Goal: Information Seeking & Learning: Learn about a topic

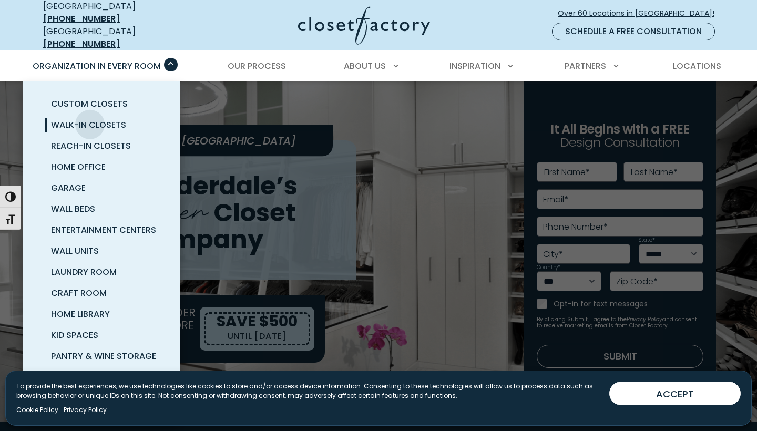
click at [90, 119] on span "Walk-In Closets" at bounding box center [88, 125] width 75 height 12
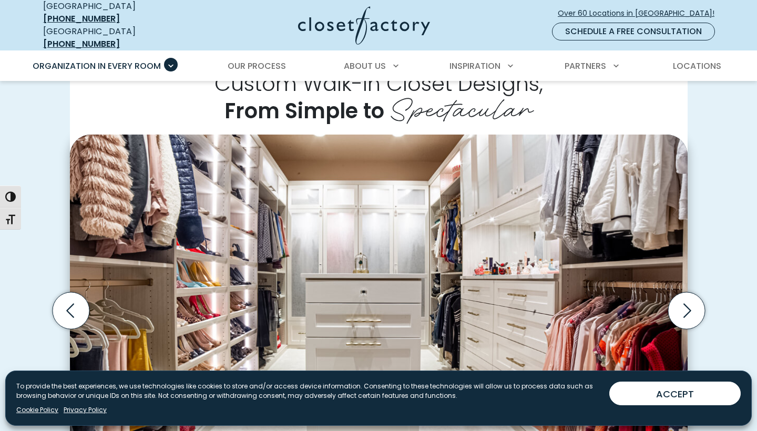
scroll to position [247, 0]
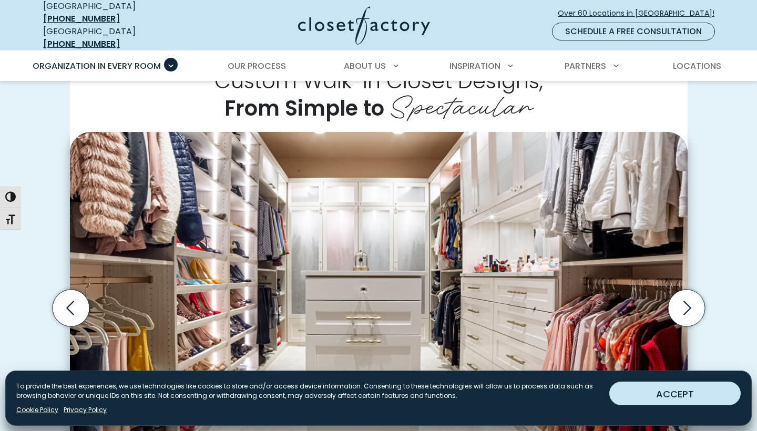
click at [643, 390] on button "ACCEPT" at bounding box center [674, 394] width 131 height 24
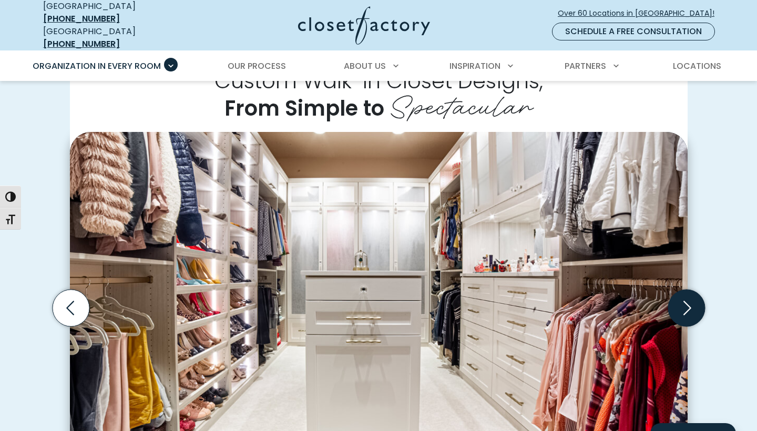
click at [683, 296] on icon "Next slide" at bounding box center [685, 308] width 37 height 37
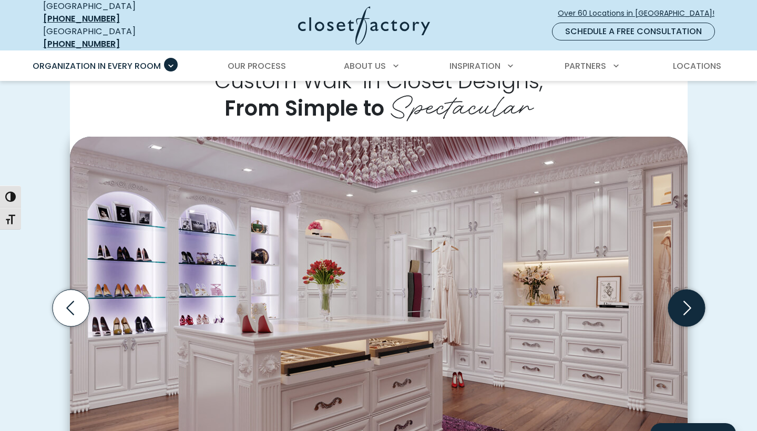
click at [683, 296] on icon "Next slide" at bounding box center [685, 308] width 37 height 37
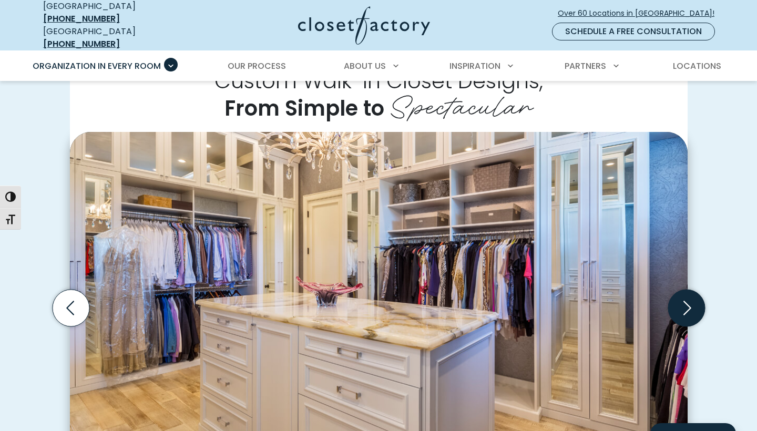
click at [683, 296] on icon "Next slide" at bounding box center [685, 308] width 37 height 37
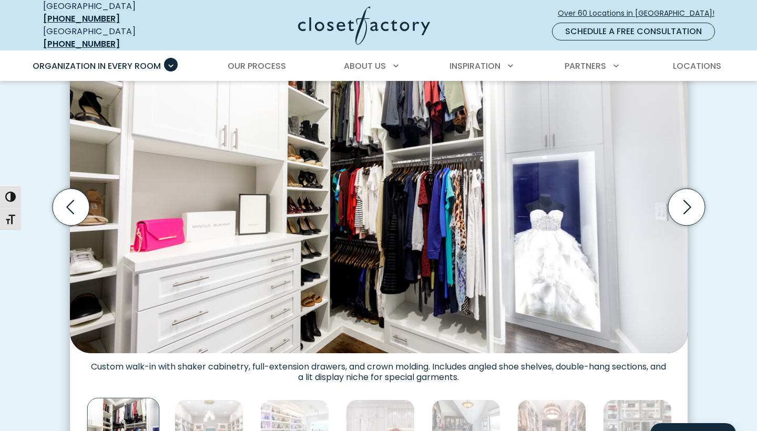
scroll to position [360, 0]
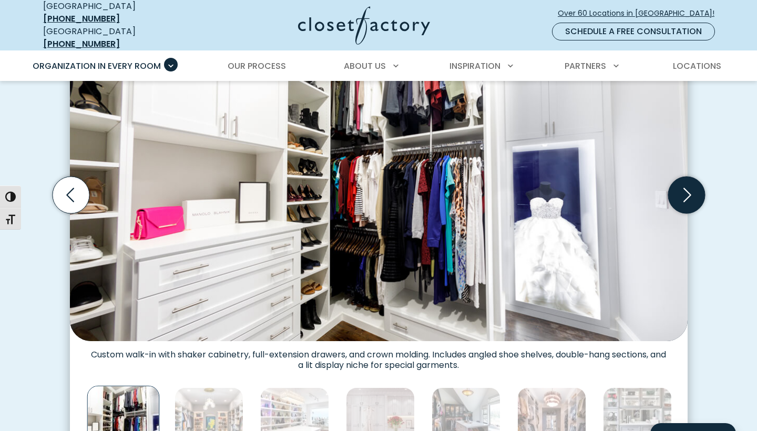
click at [684, 191] on icon "Next slide" at bounding box center [685, 195] width 37 height 37
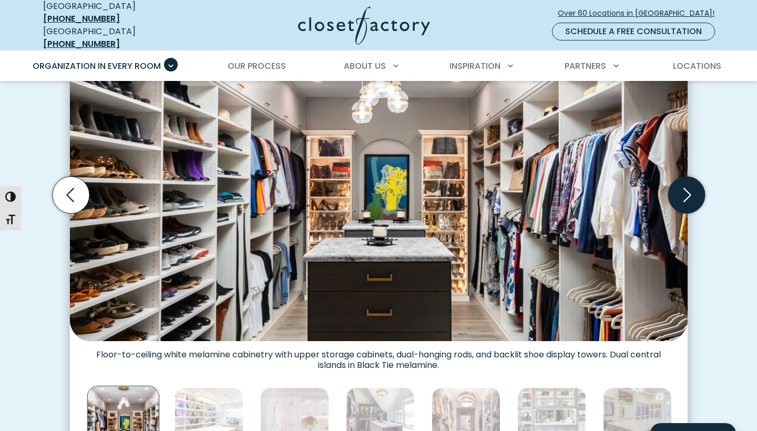
click at [684, 191] on icon "Next slide" at bounding box center [685, 195] width 37 height 37
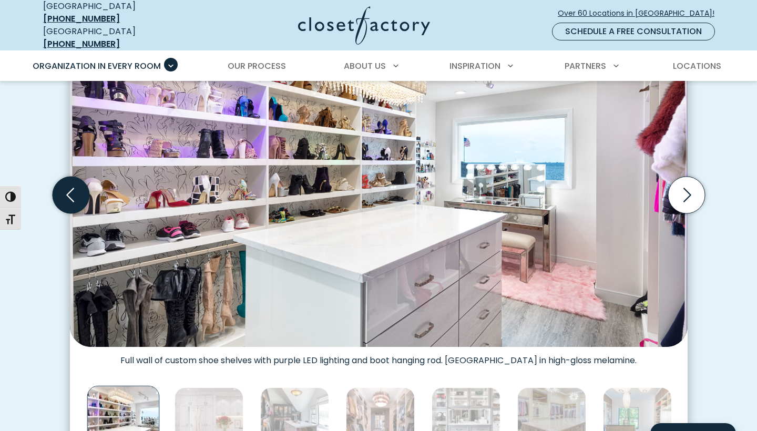
click at [75, 194] on icon "Previous slide" at bounding box center [70, 195] width 37 height 37
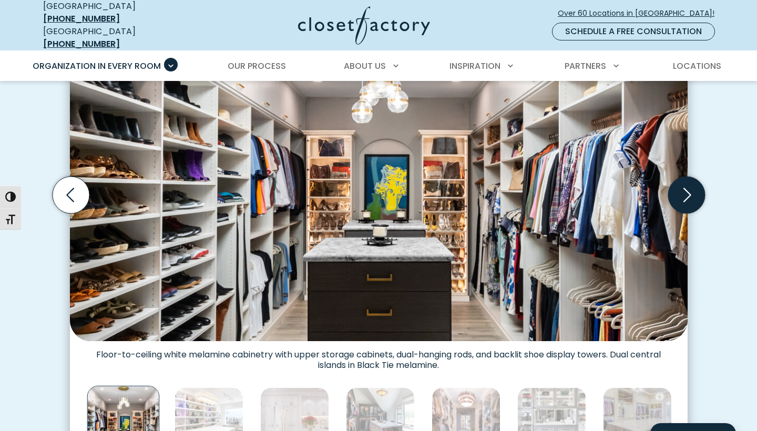
click at [686, 194] on icon "Next slide" at bounding box center [685, 195] width 37 height 37
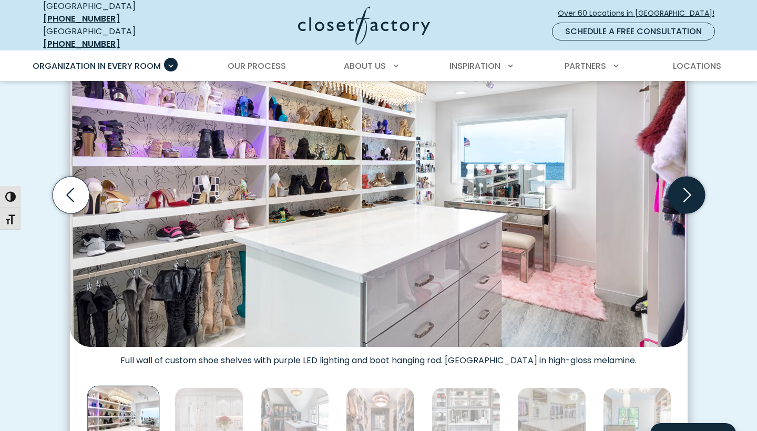
click at [686, 194] on icon "Next slide" at bounding box center [685, 195] width 37 height 37
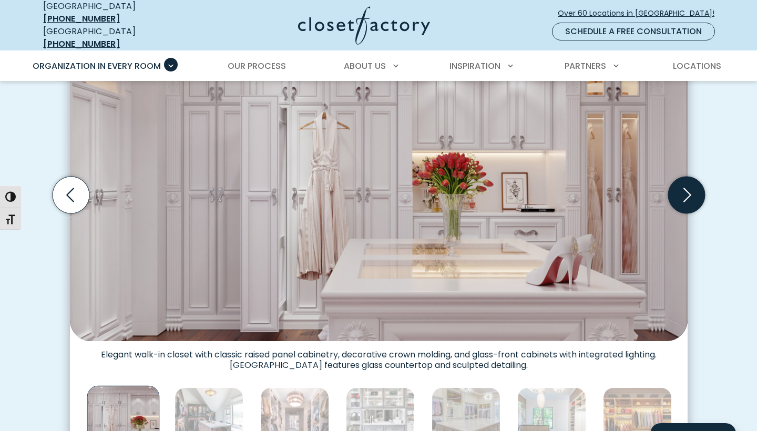
click at [686, 194] on icon "Next slide" at bounding box center [685, 195] width 37 height 37
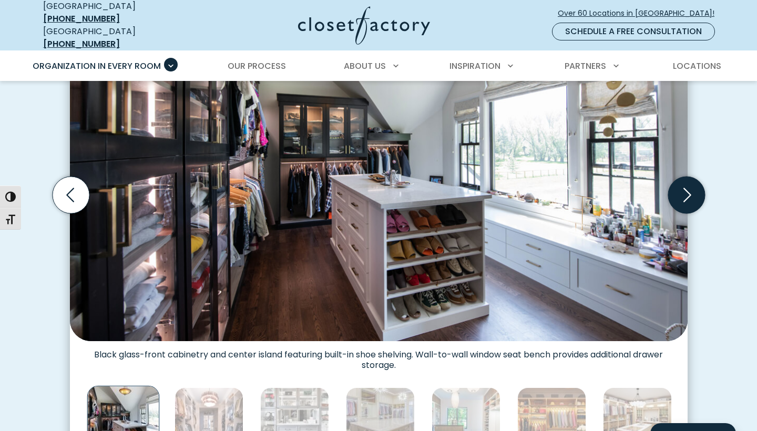
click at [686, 194] on icon "Next slide" at bounding box center [685, 195] width 37 height 37
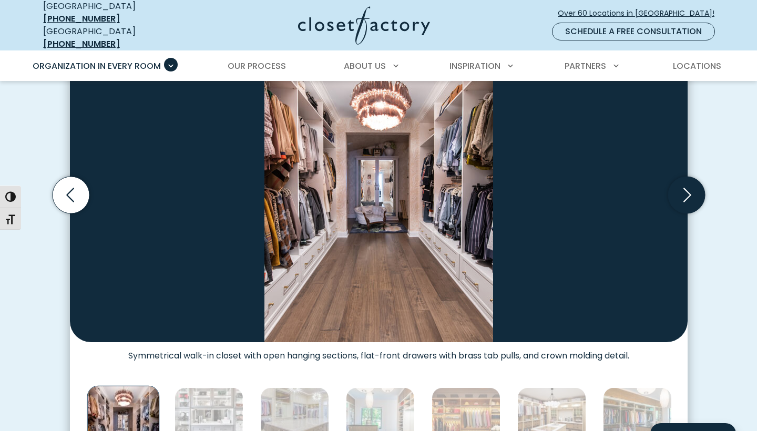
click at [686, 194] on icon "Next slide" at bounding box center [685, 195] width 37 height 37
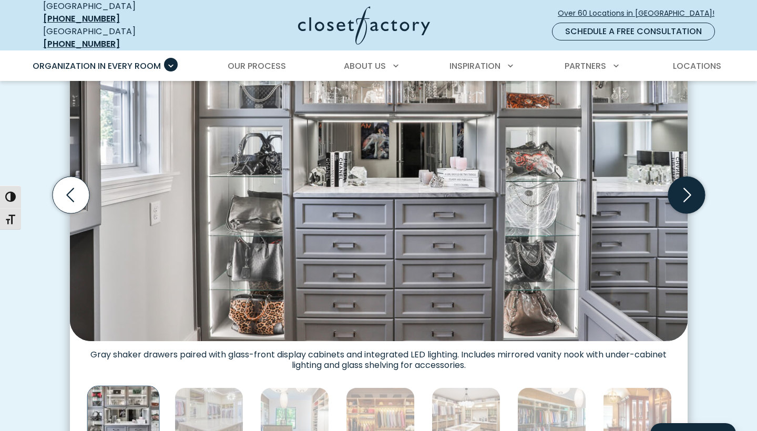
click at [686, 194] on icon "Next slide" at bounding box center [685, 195] width 37 height 37
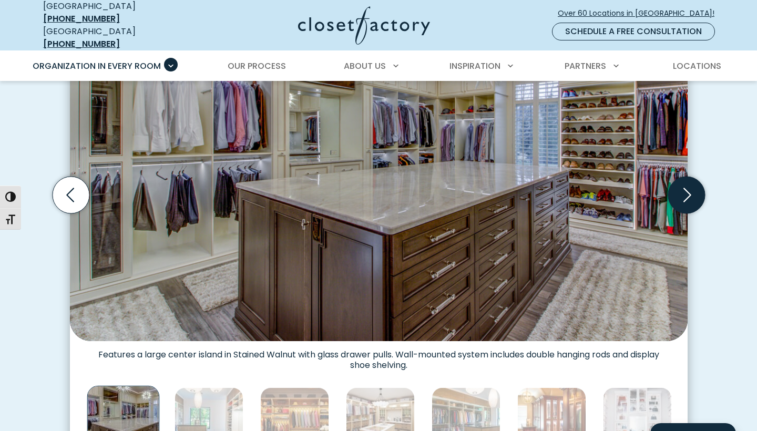
click at [689, 190] on icon "Next slide" at bounding box center [685, 195] width 37 height 37
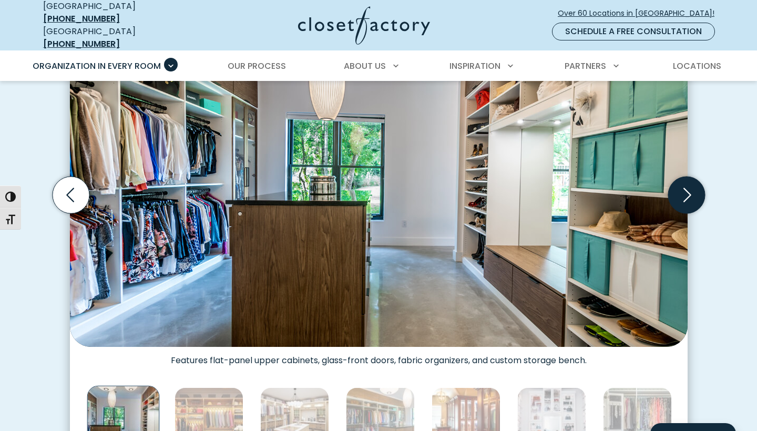
click at [689, 190] on icon "Next slide" at bounding box center [685, 195] width 37 height 37
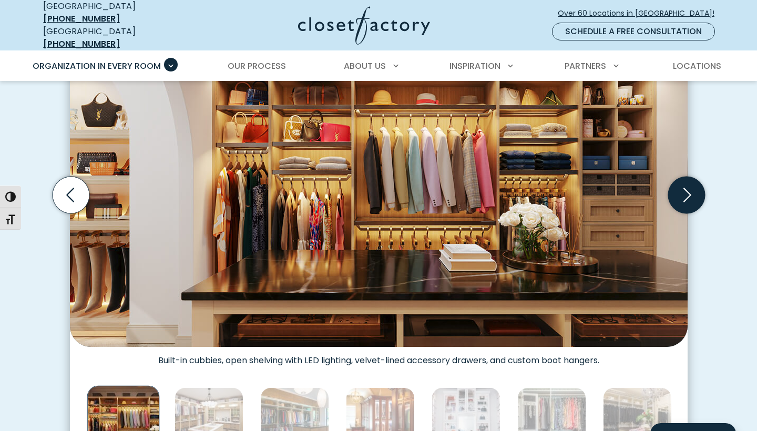
click at [689, 190] on icon "Next slide" at bounding box center [685, 195] width 37 height 37
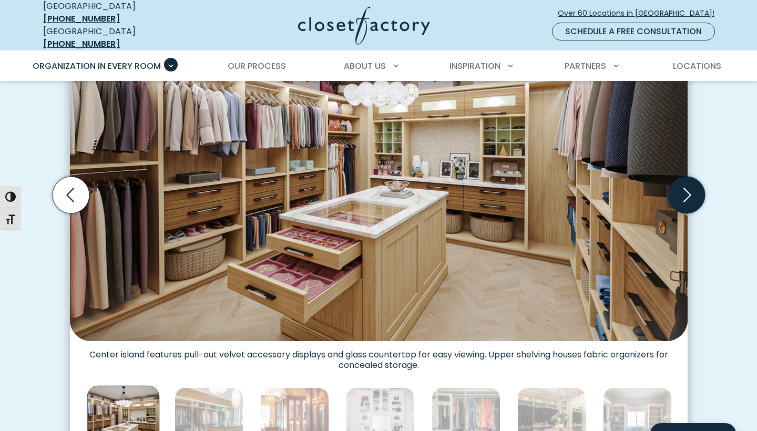
click at [689, 190] on icon "Next slide" at bounding box center [685, 195] width 37 height 37
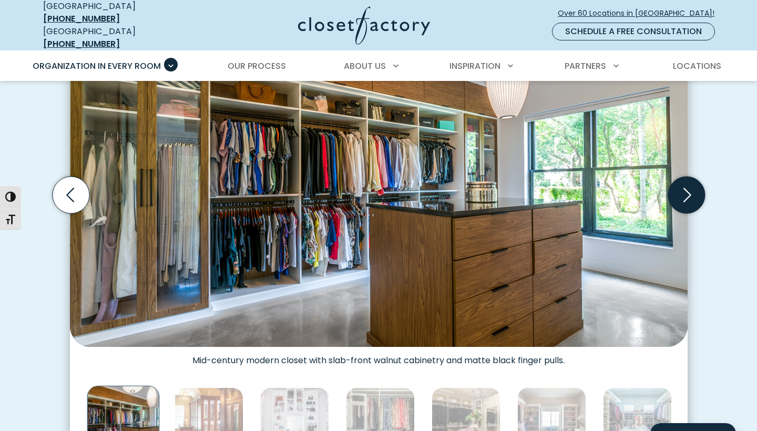
click at [689, 190] on icon "Next slide" at bounding box center [685, 195] width 37 height 37
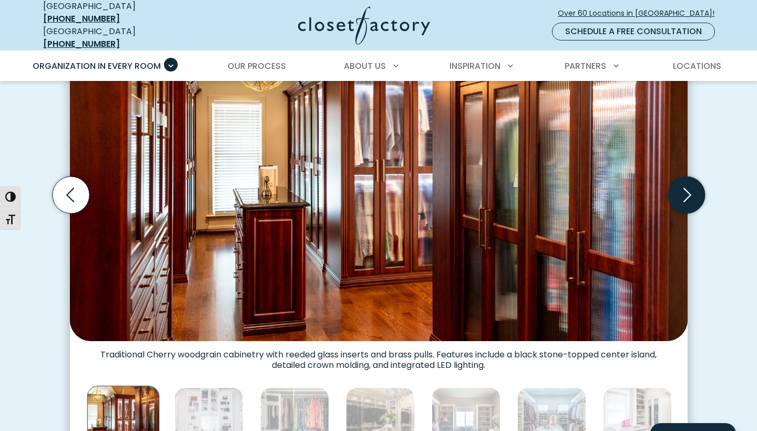
click at [689, 190] on icon "Next slide" at bounding box center [685, 195] width 37 height 37
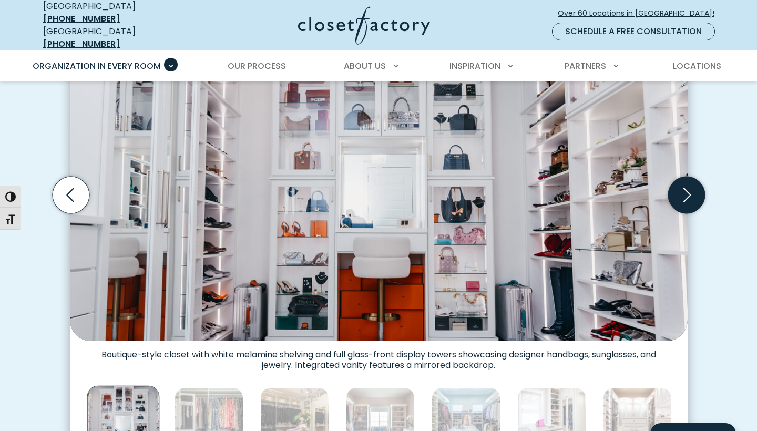
click at [689, 190] on icon "Next slide" at bounding box center [685, 195] width 37 height 37
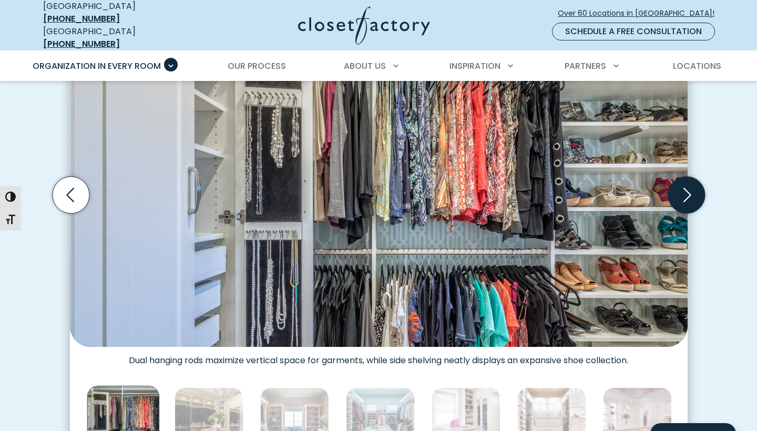
click at [689, 190] on icon "Next slide" at bounding box center [685, 195] width 37 height 37
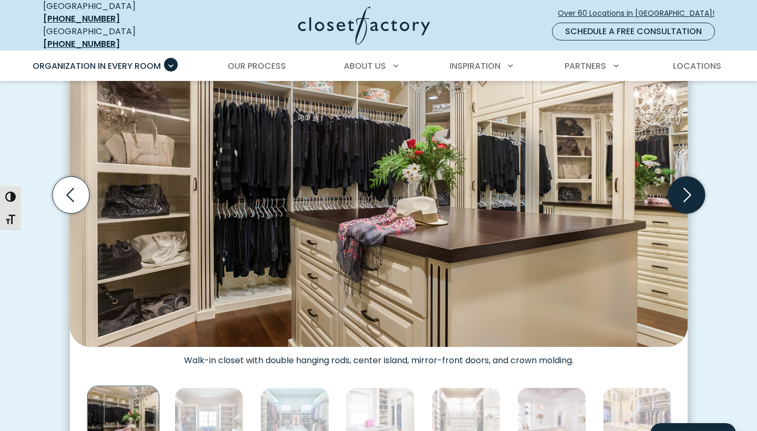
click at [689, 190] on icon "Next slide" at bounding box center [685, 195] width 37 height 37
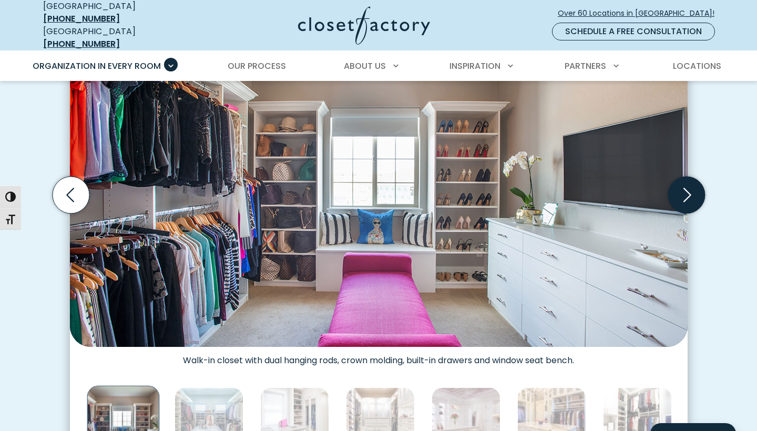
click at [689, 190] on icon "Next slide" at bounding box center [685, 195] width 37 height 37
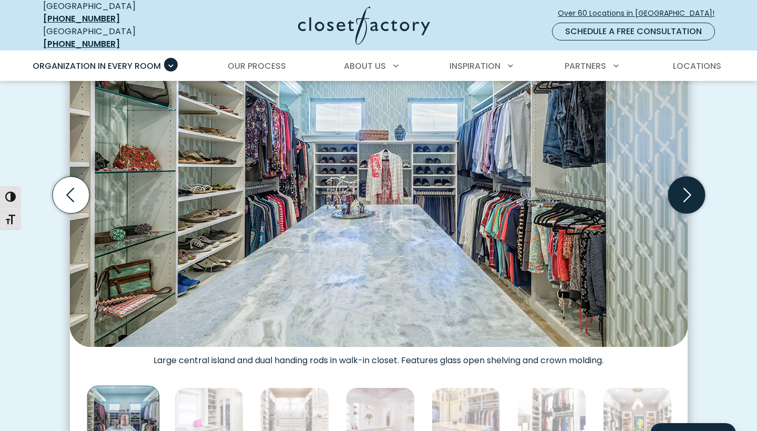
click at [689, 190] on icon "Next slide" at bounding box center [685, 195] width 37 height 37
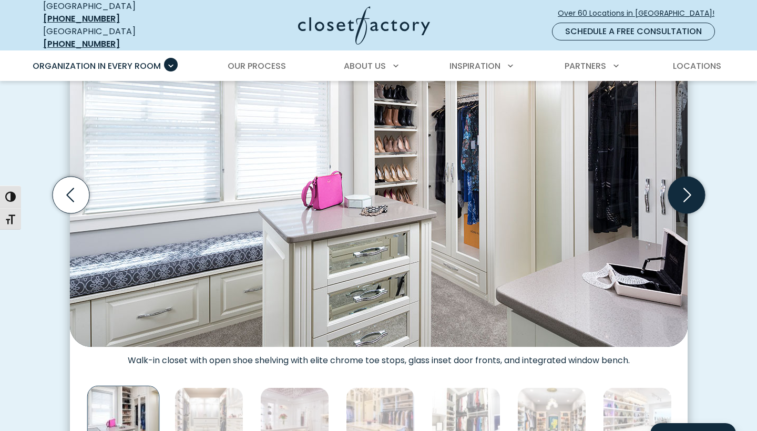
click at [689, 190] on icon "Next slide" at bounding box center [685, 195] width 37 height 37
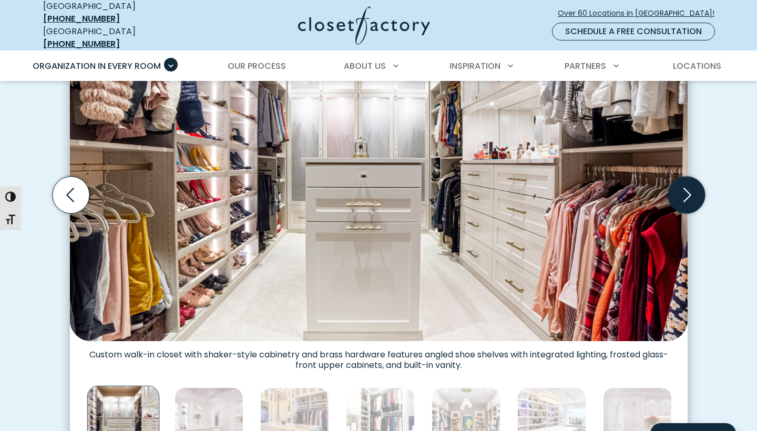
click at [689, 190] on icon "Next slide" at bounding box center [685, 195] width 37 height 37
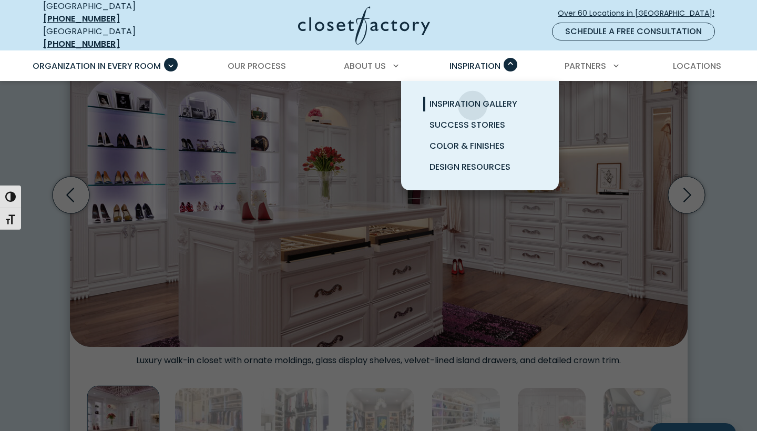
click at [472, 98] on span "Inspiration Gallery" at bounding box center [473, 104] width 88 height 12
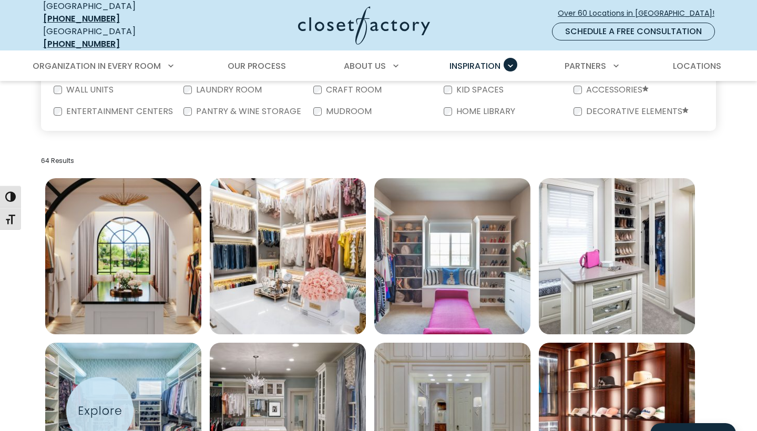
scroll to position [274, 0]
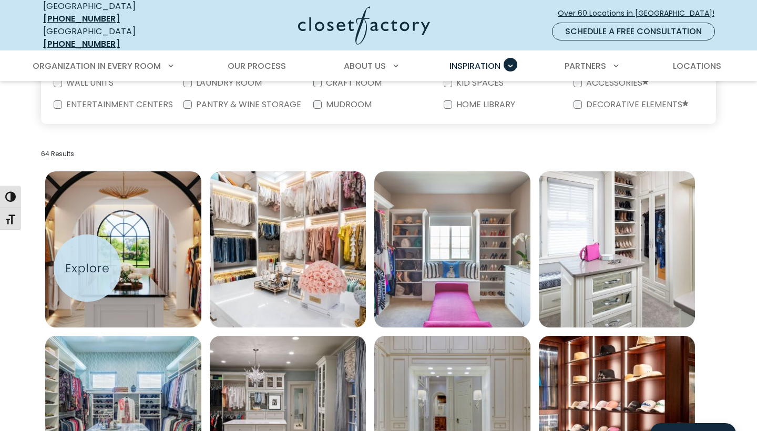
click at [87, 268] on img "Open inspiration gallery to preview enlarged image" at bounding box center [123, 249] width 156 height 156
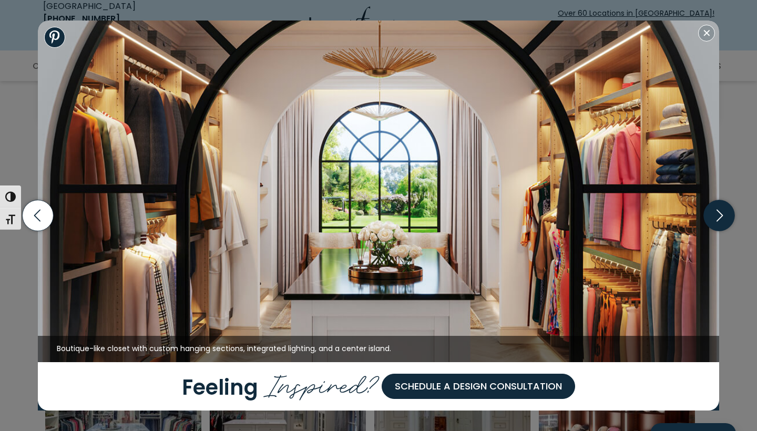
click at [715, 215] on icon "button" at bounding box center [719, 215] width 31 height 31
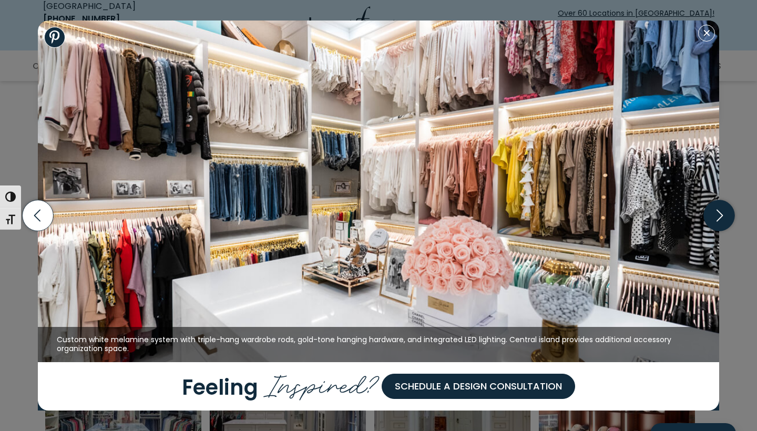
click at [715, 215] on icon "button" at bounding box center [719, 215] width 31 height 31
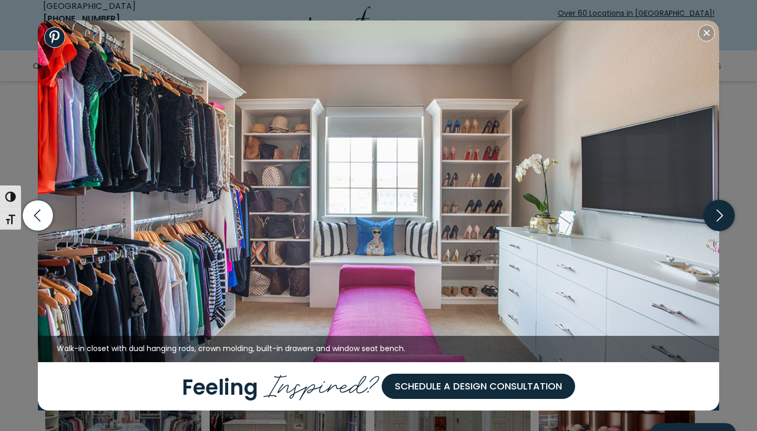
click at [715, 215] on icon "button" at bounding box center [719, 215] width 31 height 31
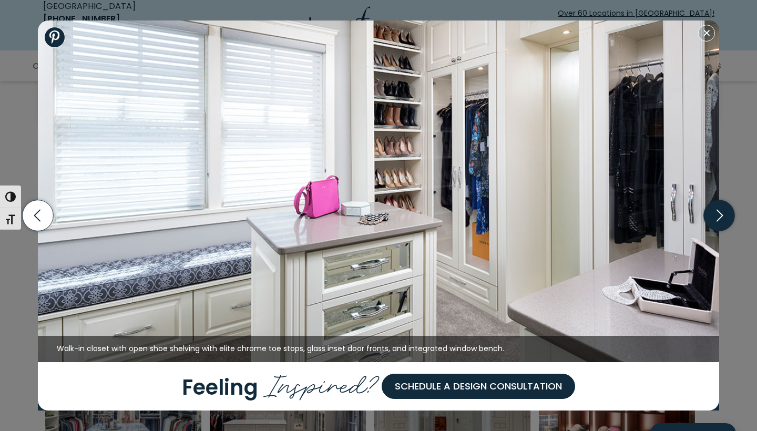
click at [715, 215] on icon "button" at bounding box center [719, 215] width 31 height 31
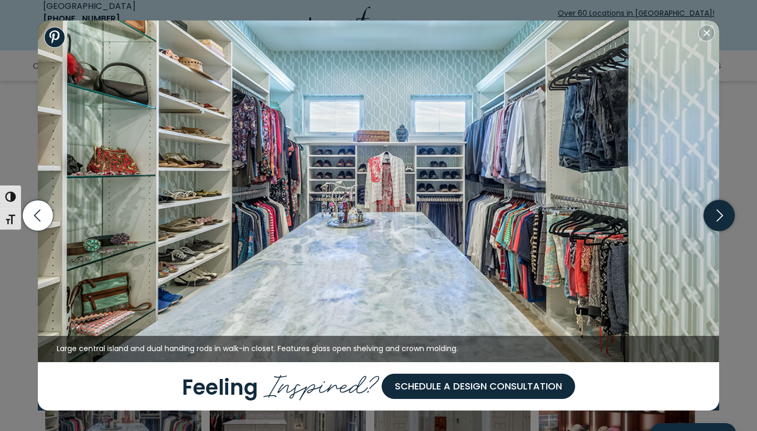
click at [715, 215] on icon "button" at bounding box center [719, 215] width 31 height 31
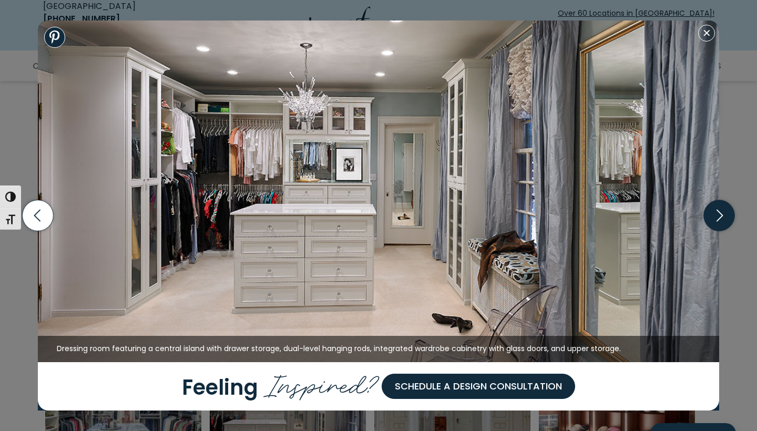
click at [715, 215] on icon "button" at bounding box center [719, 215] width 31 height 31
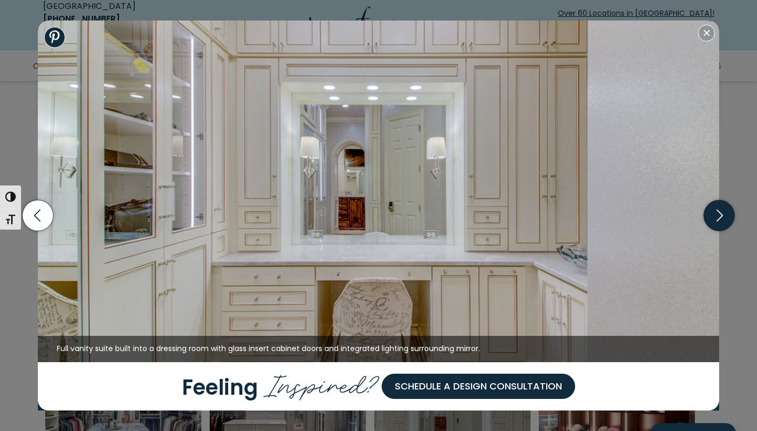
click at [715, 215] on icon "button" at bounding box center [719, 215] width 31 height 31
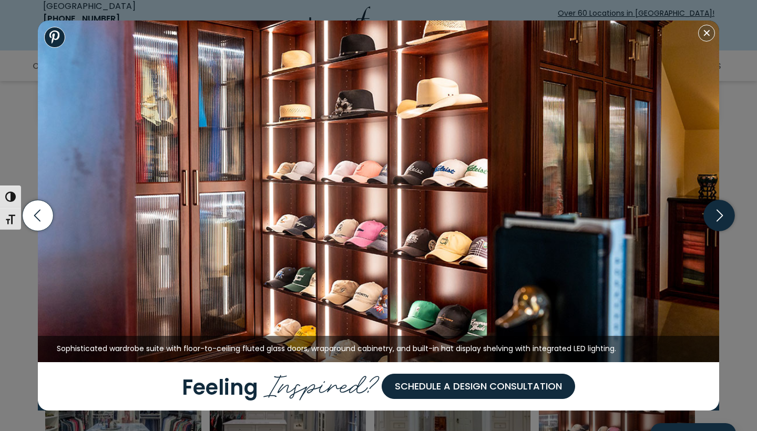
click at [715, 215] on icon "button" at bounding box center [719, 215] width 31 height 31
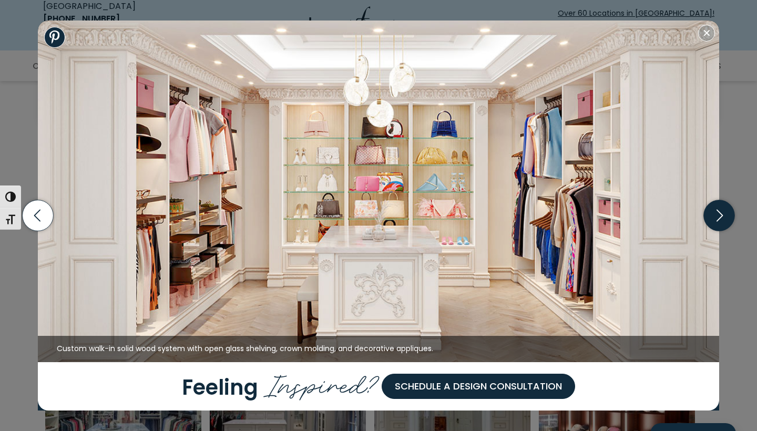
click at [715, 215] on icon "button" at bounding box center [719, 215] width 31 height 31
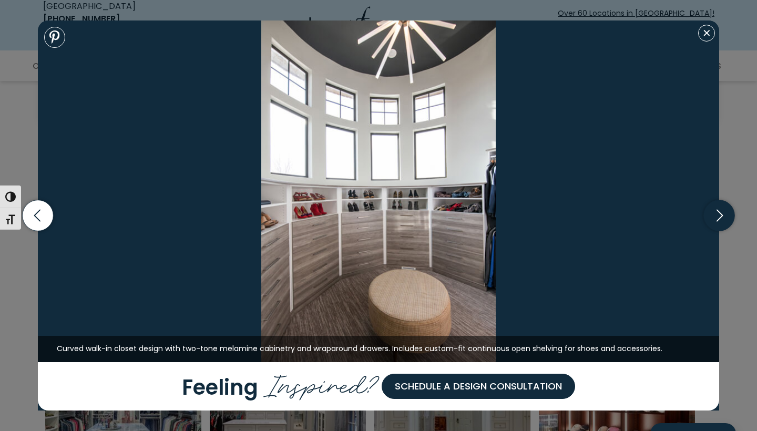
click at [715, 215] on icon "button" at bounding box center [719, 215] width 31 height 31
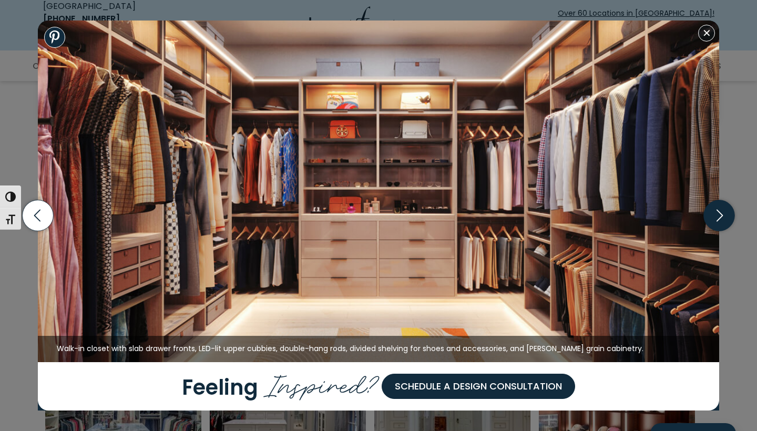
click at [715, 215] on icon "button" at bounding box center [719, 215] width 31 height 31
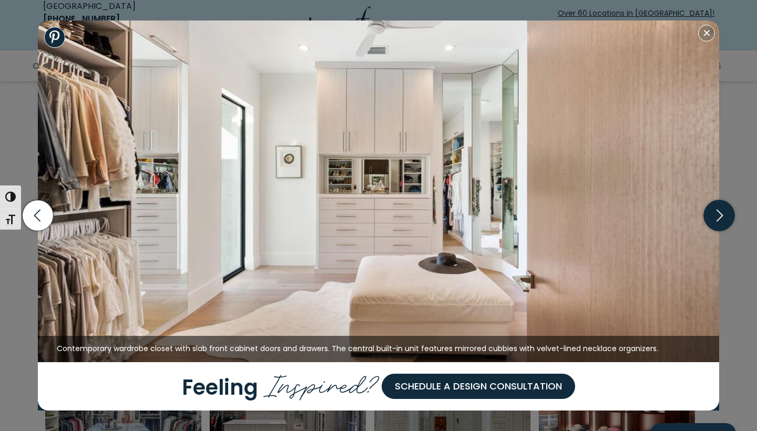
click at [715, 215] on icon "button" at bounding box center [719, 215] width 31 height 31
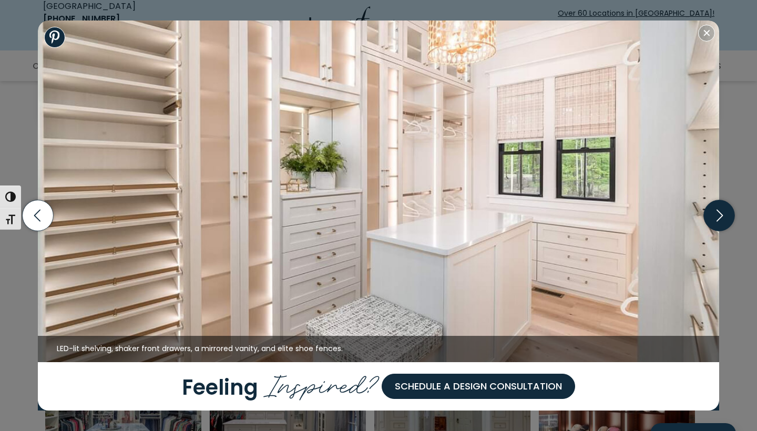
click at [715, 215] on icon "button" at bounding box center [719, 215] width 31 height 31
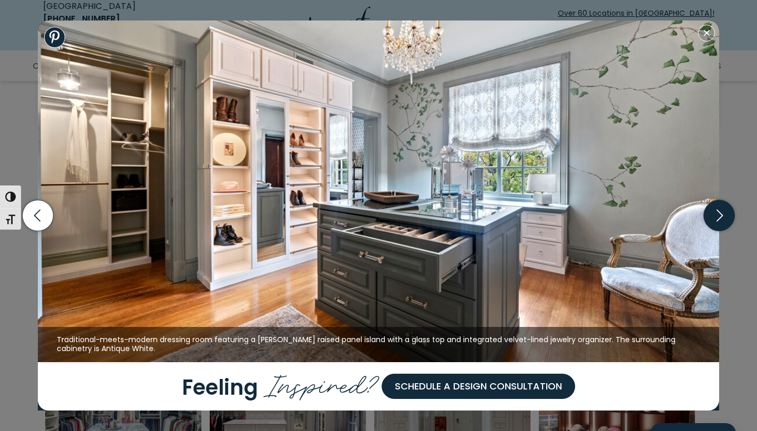
click at [715, 215] on icon "button" at bounding box center [719, 215] width 31 height 31
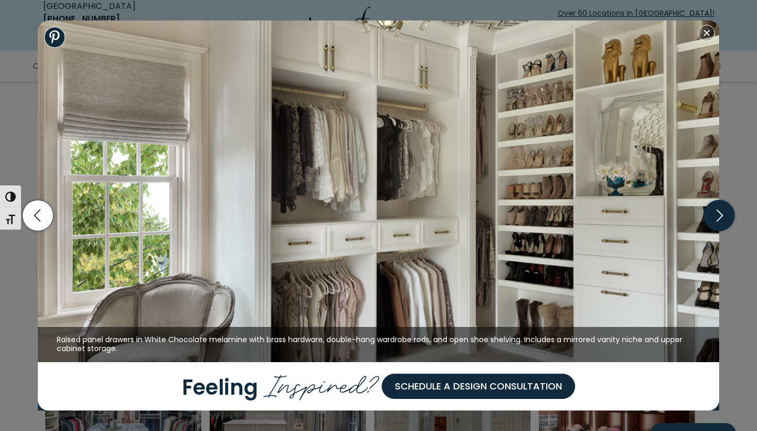
click at [715, 215] on icon "button" at bounding box center [719, 215] width 31 height 31
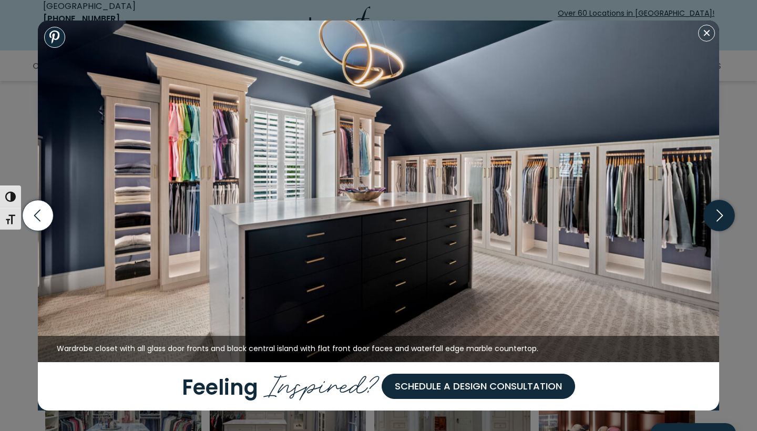
click at [715, 215] on icon "button" at bounding box center [719, 215] width 31 height 31
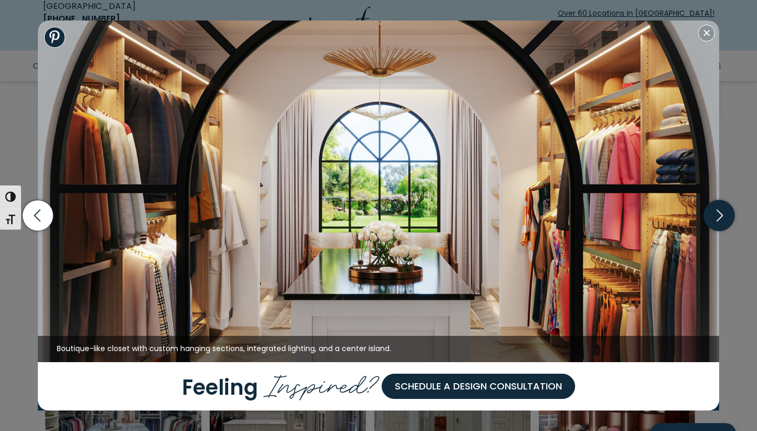
click at [715, 215] on icon "button" at bounding box center [719, 215] width 31 height 31
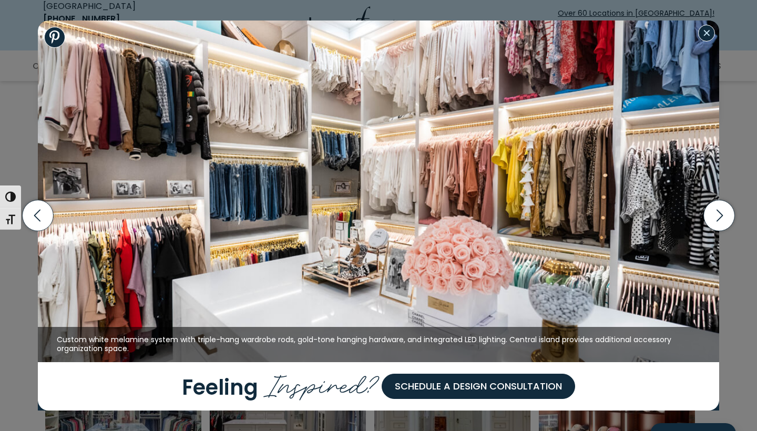
click at [700, 34] on button "Close modal" at bounding box center [706, 33] width 17 height 17
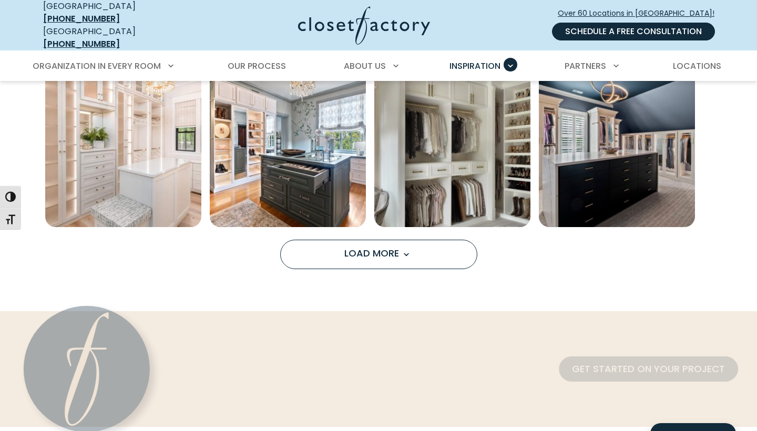
scroll to position [918, 0]
